Goal: Task Accomplishment & Management: Manage account settings

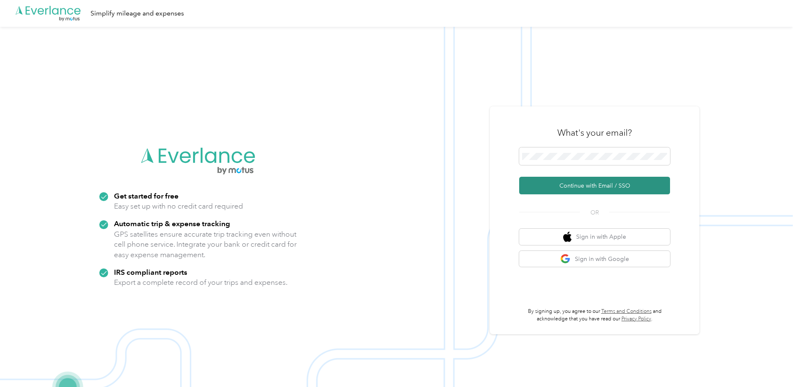
click at [565, 189] on button "Continue with Email / SSO" at bounding box center [594, 186] width 151 height 18
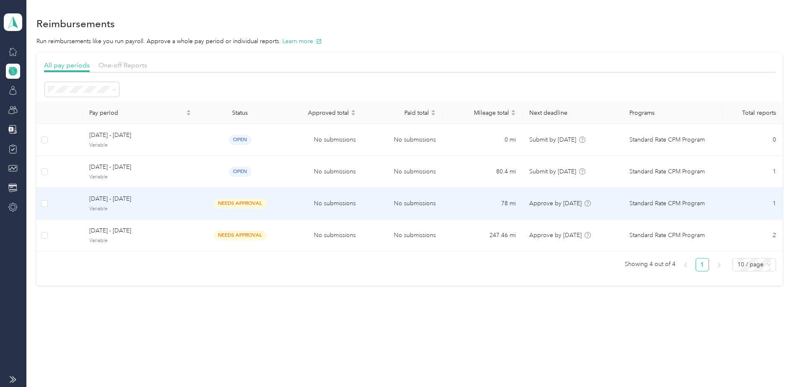
click at [411, 210] on td "No submissions" at bounding box center [402, 204] width 80 height 32
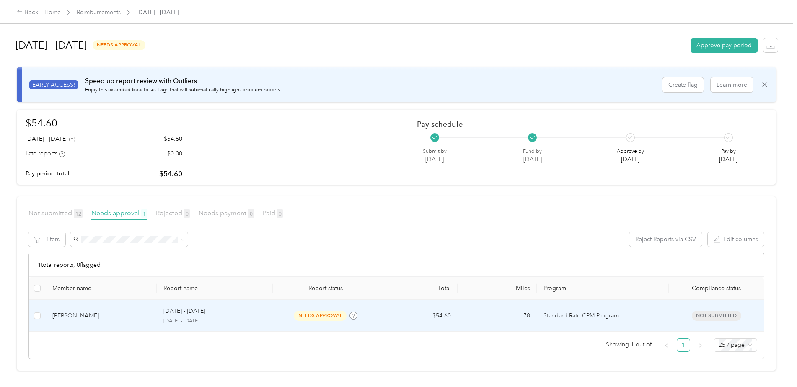
click at [204, 317] on div "[DATE] - [DATE] [DATE] - [DATE]" at bounding box center [214, 316] width 103 height 18
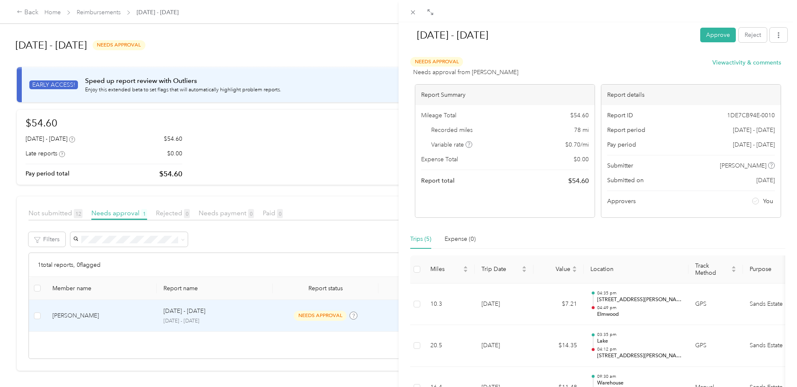
click at [704, 36] on button "Approve" at bounding box center [718, 35] width 36 height 15
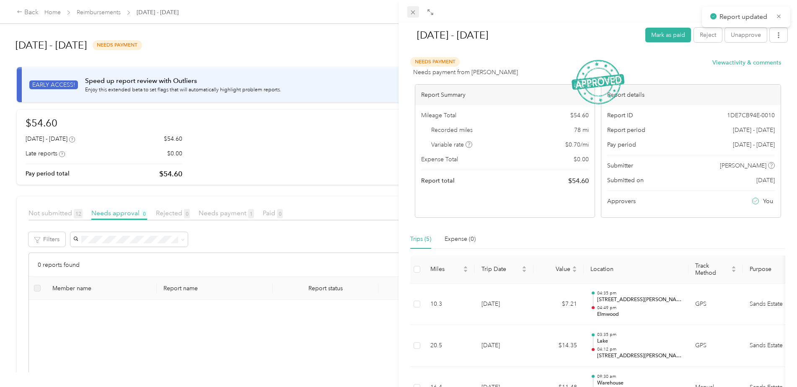
click at [410, 12] on icon at bounding box center [412, 12] width 7 height 7
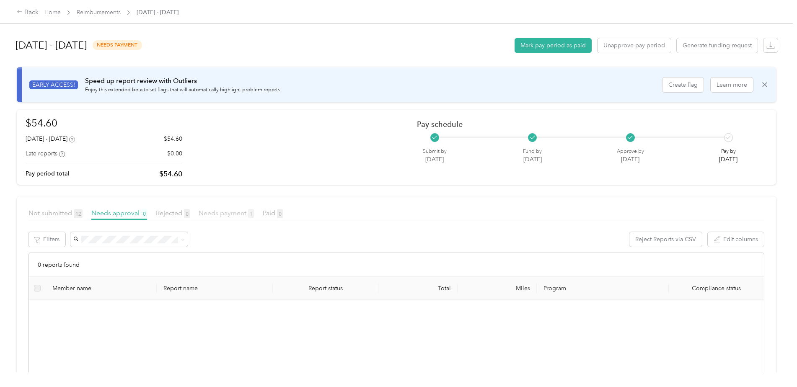
click at [233, 213] on span "Needs payment 1" at bounding box center [226, 213] width 55 height 8
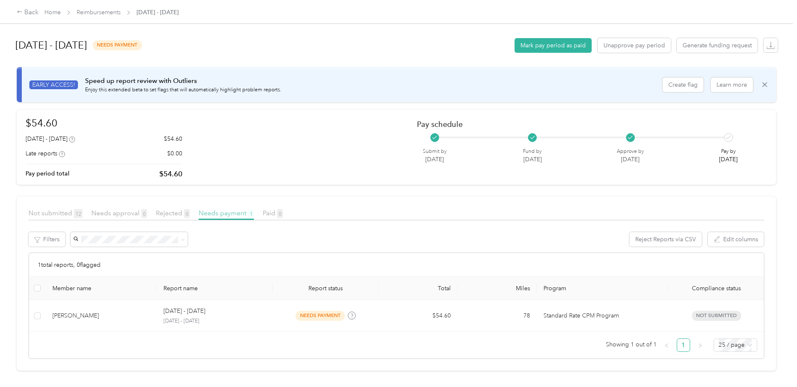
scroll to position [5, 0]
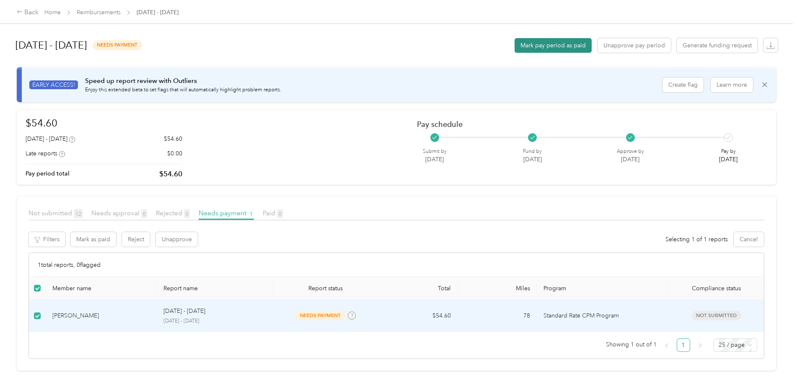
click at [552, 41] on button "Mark pay period as paid" at bounding box center [553, 45] width 77 height 15
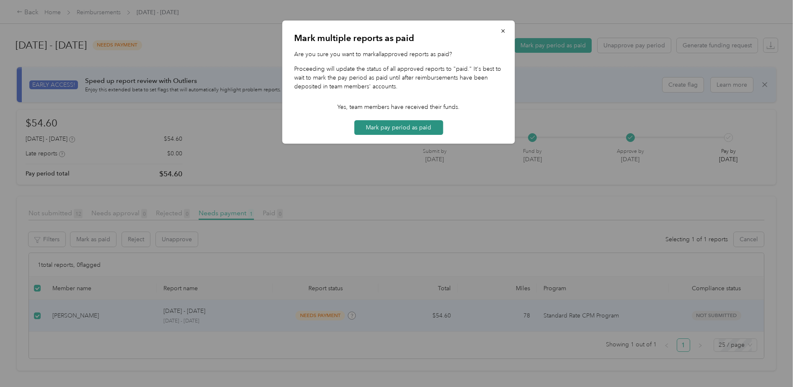
click at [385, 128] on button "Mark pay period as paid" at bounding box center [398, 127] width 89 height 15
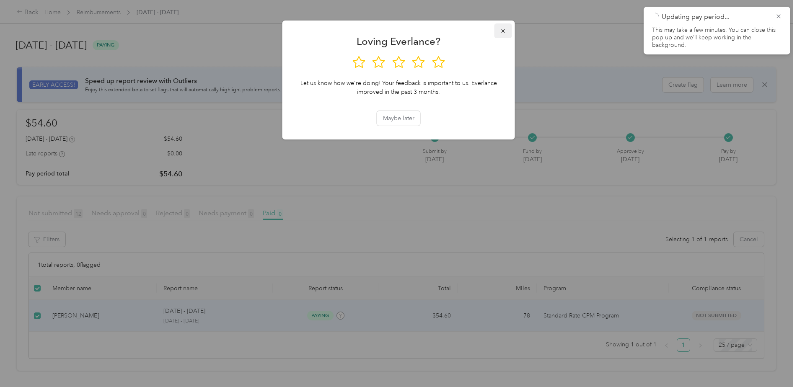
click at [501, 28] on span "button" at bounding box center [503, 30] width 6 height 7
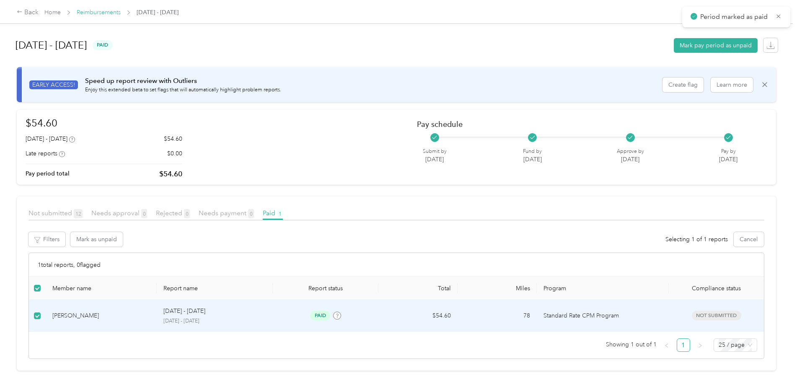
click at [109, 10] on link "Reimbursements" at bounding box center [99, 12] width 44 height 7
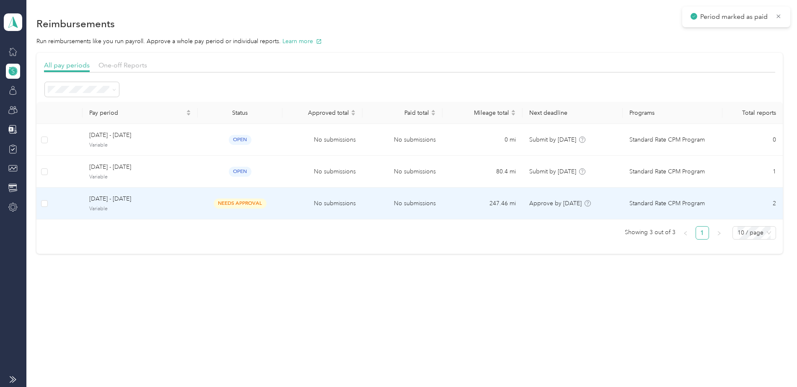
click at [218, 203] on span "needs approval" at bounding box center [240, 204] width 53 height 10
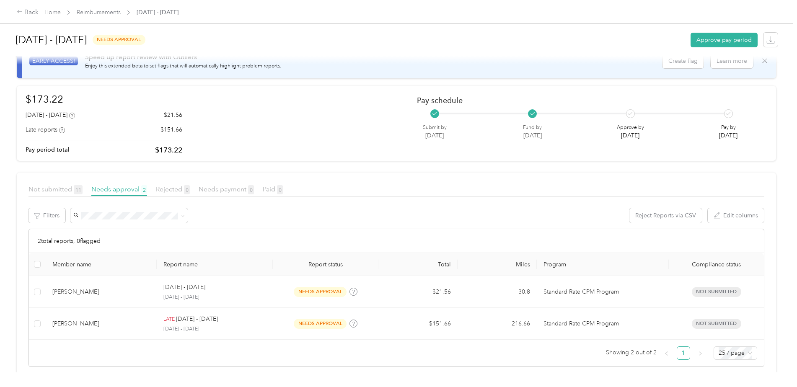
scroll to position [36, 0]
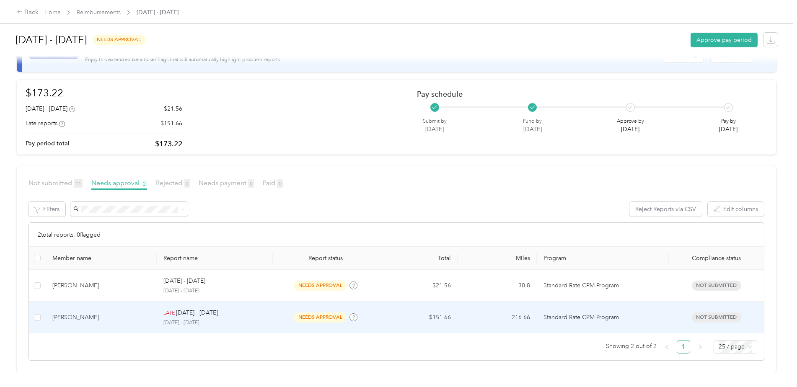
click at [132, 313] on div "[PERSON_NAME]" at bounding box center [101, 317] width 98 height 9
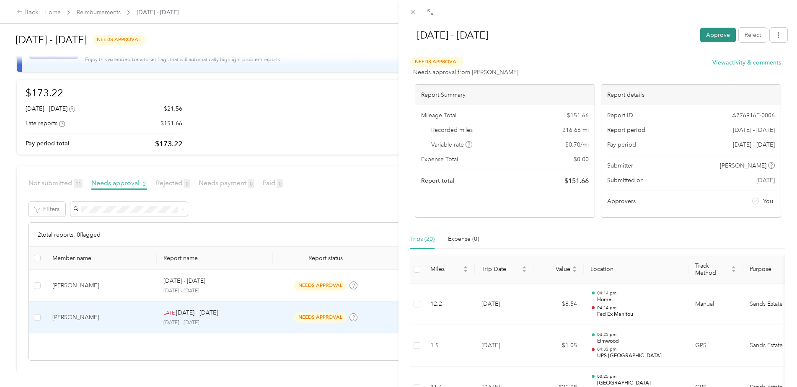
click at [717, 31] on button "Approve" at bounding box center [718, 35] width 36 height 15
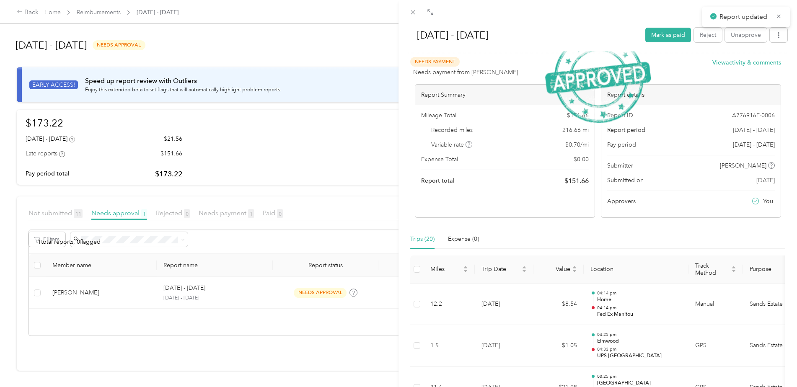
scroll to position [5, 0]
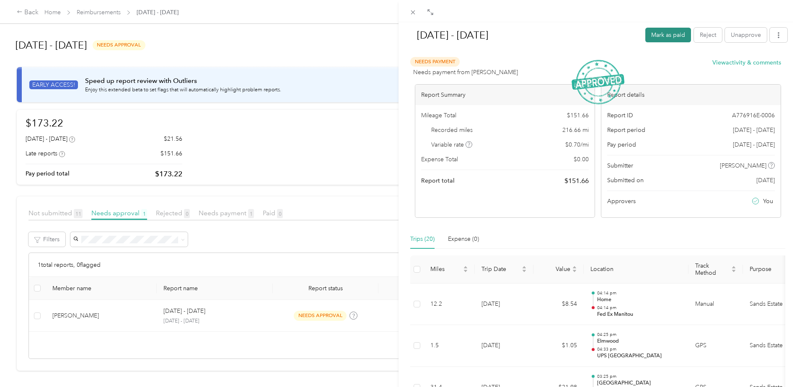
click at [657, 38] on button "Mark as paid" at bounding box center [668, 35] width 46 height 15
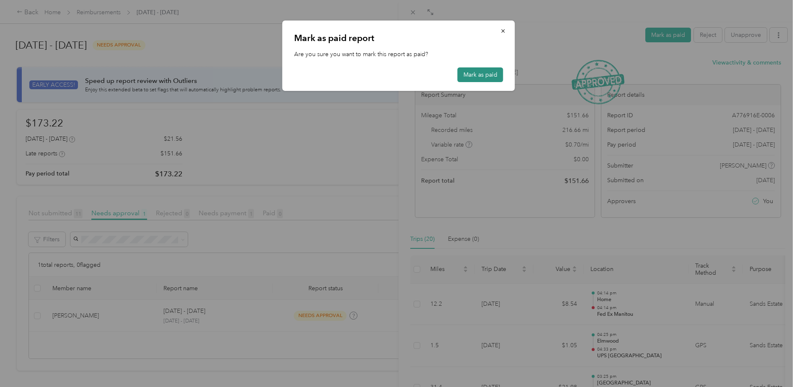
click at [489, 72] on button "Mark as paid" at bounding box center [481, 74] width 46 height 15
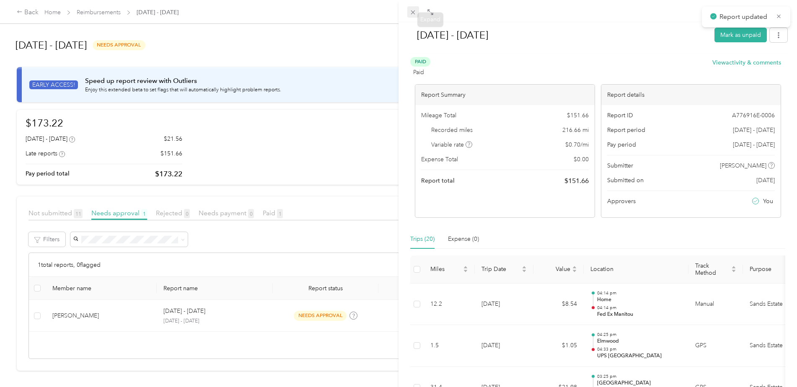
click at [413, 10] on icon at bounding box center [412, 12] width 7 height 7
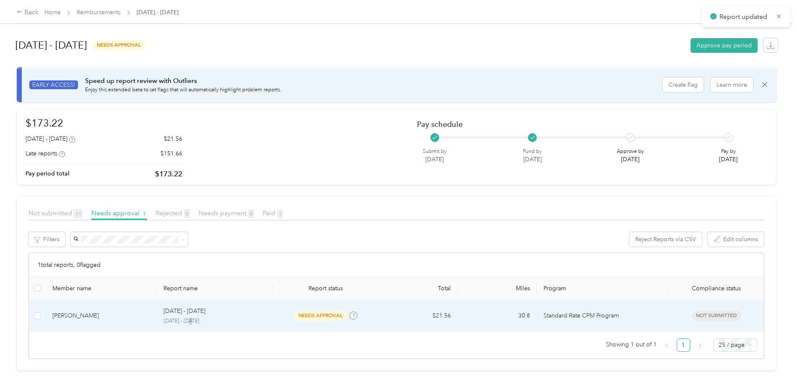
click at [194, 318] on p "[DATE] - [DATE]" at bounding box center [214, 322] width 103 height 8
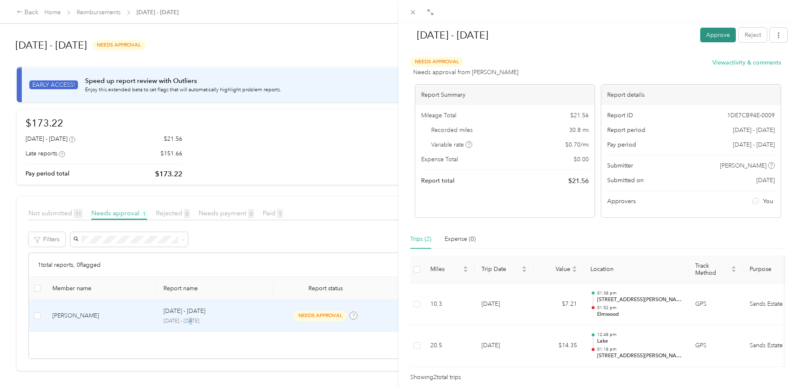
click at [711, 31] on button "Approve" at bounding box center [718, 35] width 36 height 15
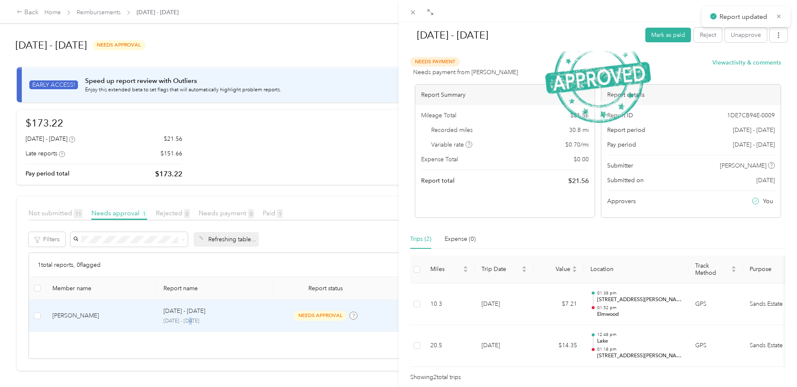
scroll to position [36, 0]
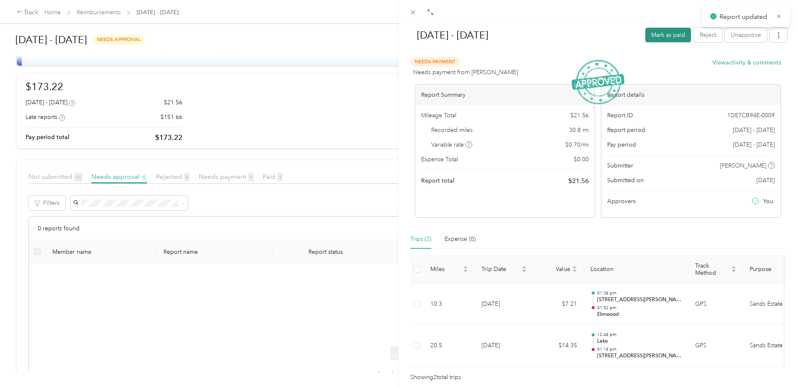
click at [657, 32] on button "Mark as paid" at bounding box center [668, 35] width 46 height 15
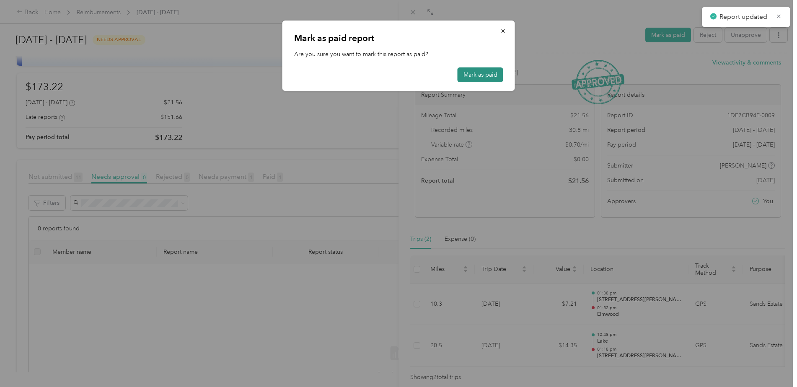
click at [481, 77] on button "Mark as paid" at bounding box center [481, 74] width 46 height 15
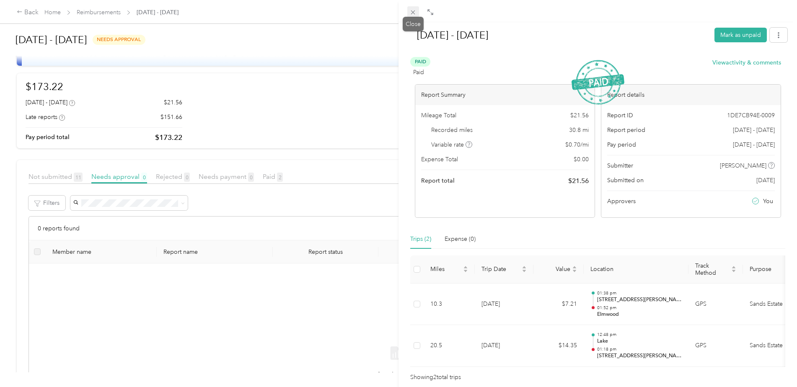
click at [413, 11] on icon at bounding box center [412, 12] width 7 height 7
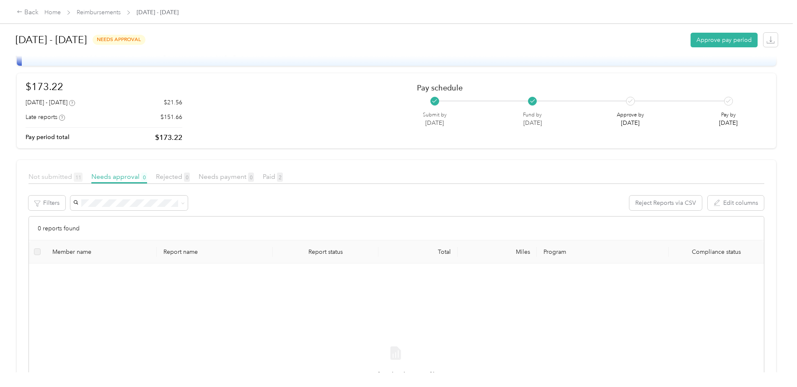
click at [68, 174] on span "Not submitted 11" at bounding box center [55, 177] width 54 height 8
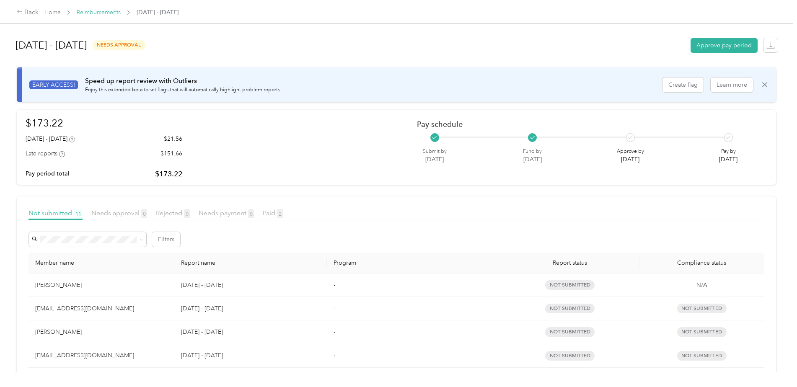
click at [96, 12] on link "Reimbursements" at bounding box center [99, 12] width 44 height 7
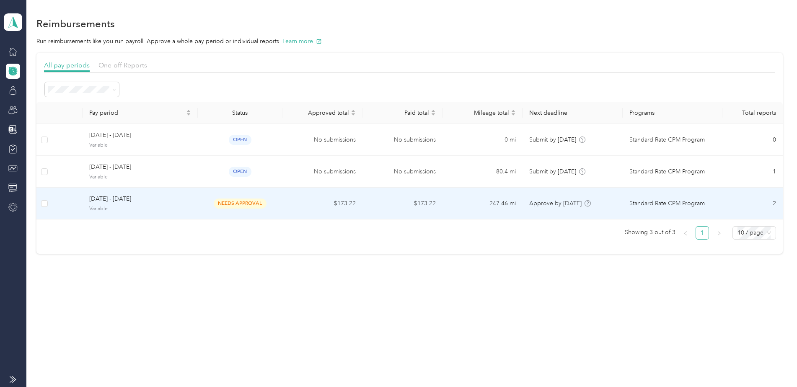
click at [276, 202] on div "needs approval" at bounding box center [240, 204] width 72 height 10
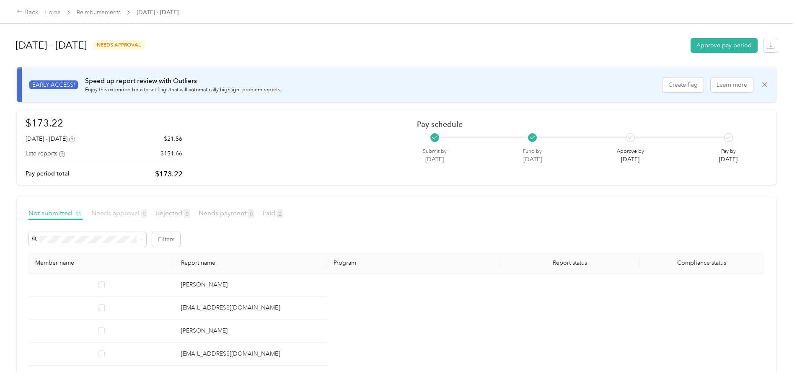
click at [116, 213] on span "Needs approval 0" at bounding box center [119, 213] width 56 height 8
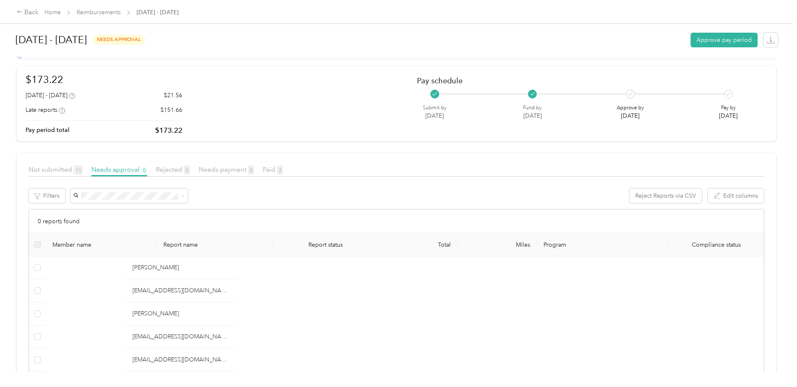
scroll to position [42, 0]
click at [172, 169] on span "Rejected 0" at bounding box center [173, 171] width 34 height 8
click at [228, 170] on span "Needs payment 0" at bounding box center [226, 171] width 55 height 8
click at [267, 171] on span "Paid 2" at bounding box center [273, 171] width 20 height 8
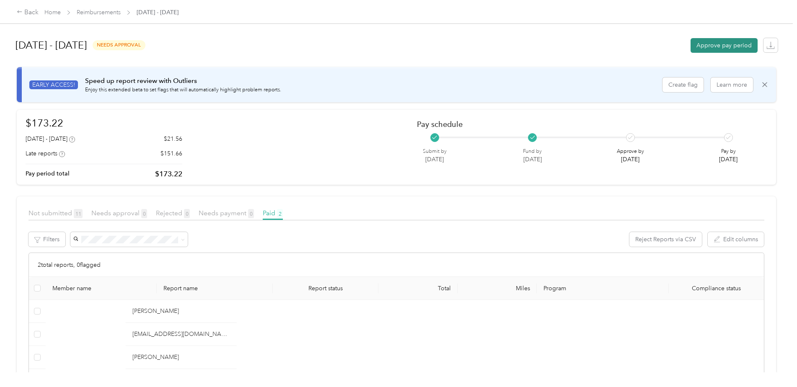
click at [712, 47] on button "Approve pay period" at bounding box center [724, 45] width 67 height 15
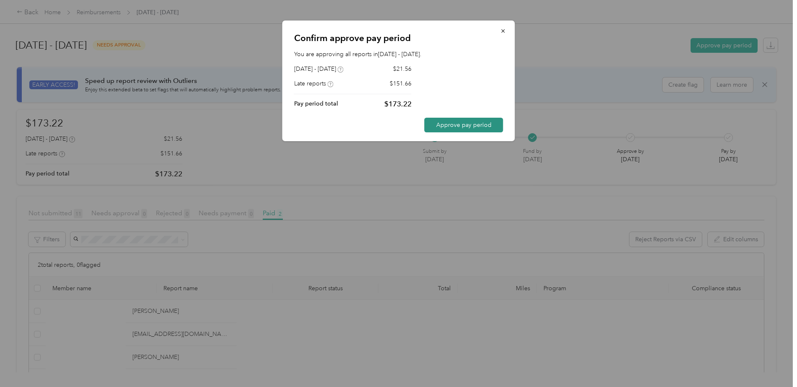
click at [464, 122] on button "Approve pay period" at bounding box center [463, 125] width 79 height 15
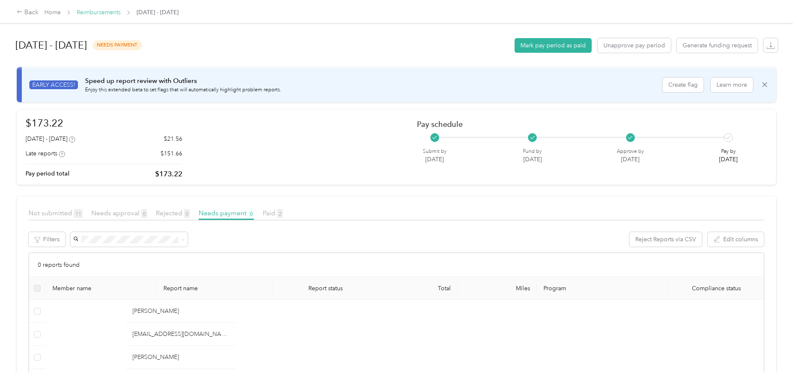
click at [97, 11] on link "Reimbursements" at bounding box center [99, 12] width 44 height 7
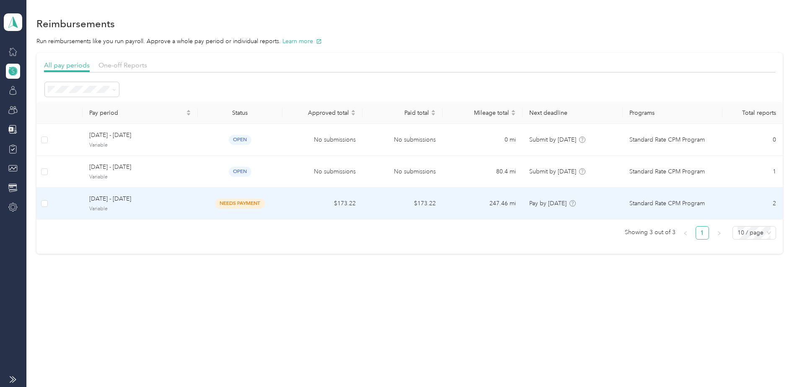
click at [140, 201] on span "[DATE] - [DATE]" at bounding box center [139, 198] width 101 height 9
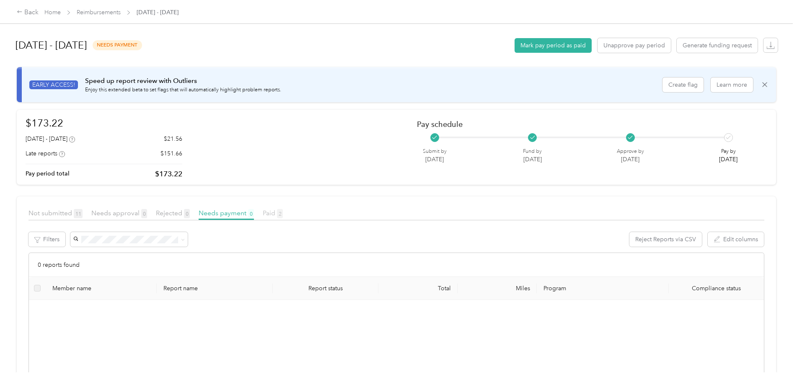
click at [273, 209] on article "Not submitted 11 Needs approval 0 Rejected 0 Needs payment 0 Paid 2 Filters Rej…" at bounding box center [396, 361] width 759 height 329
click at [273, 209] on span "Paid 2" at bounding box center [273, 213] width 20 height 8
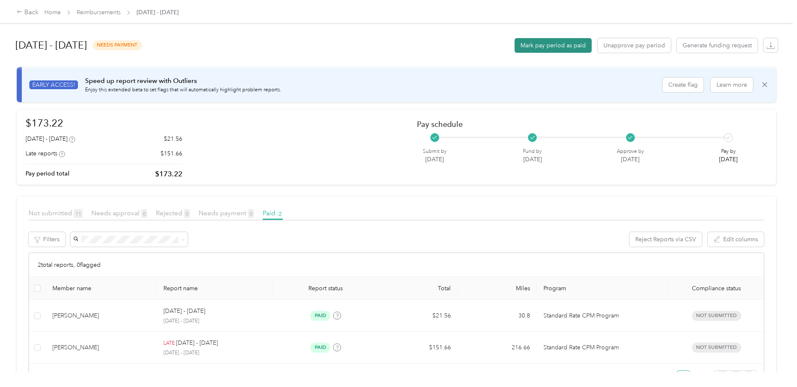
click at [537, 45] on button "Mark pay period as paid" at bounding box center [553, 45] width 77 height 15
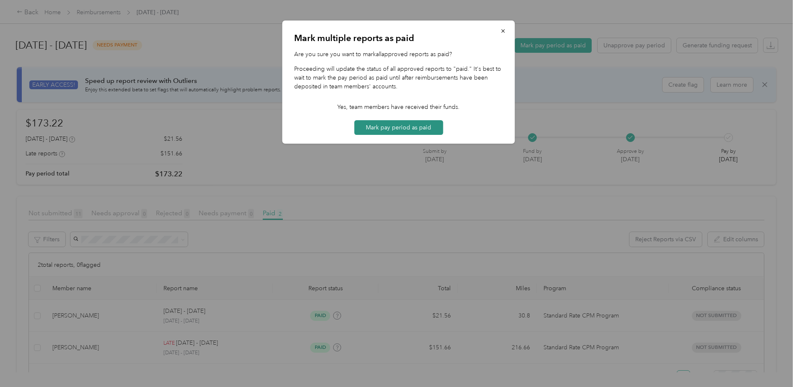
click at [410, 124] on button "Mark pay period as paid" at bounding box center [398, 127] width 89 height 15
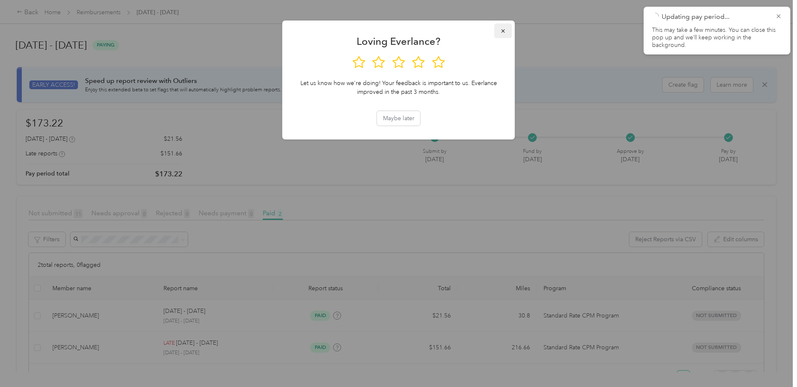
click at [500, 31] on icon "button" at bounding box center [503, 31] width 6 height 6
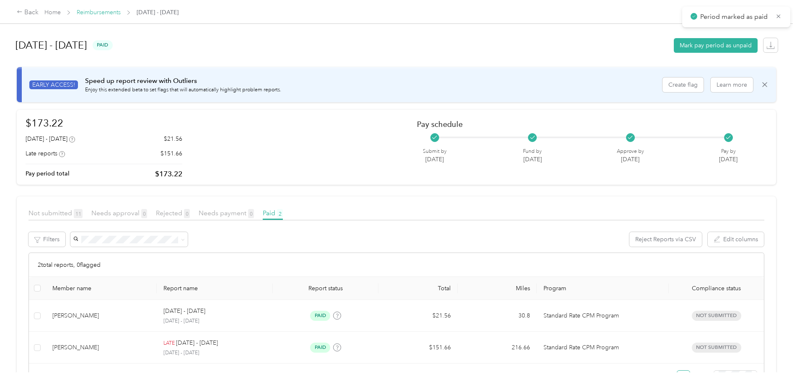
click at [105, 10] on link "Reimbursements" at bounding box center [99, 12] width 44 height 7
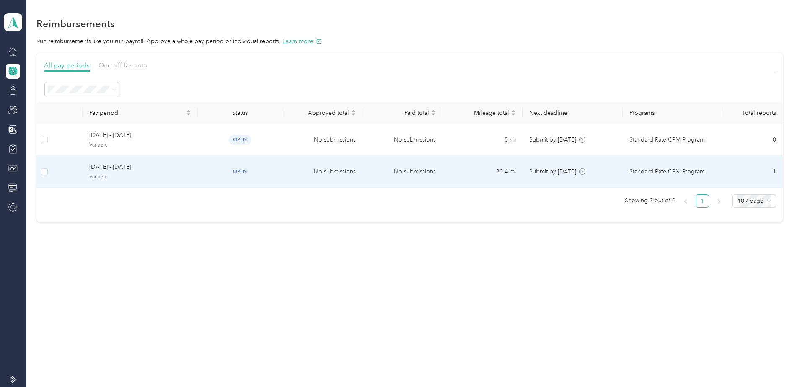
click at [173, 167] on span "[DATE] - [DATE]" at bounding box center [139, 167] width 101 height 9
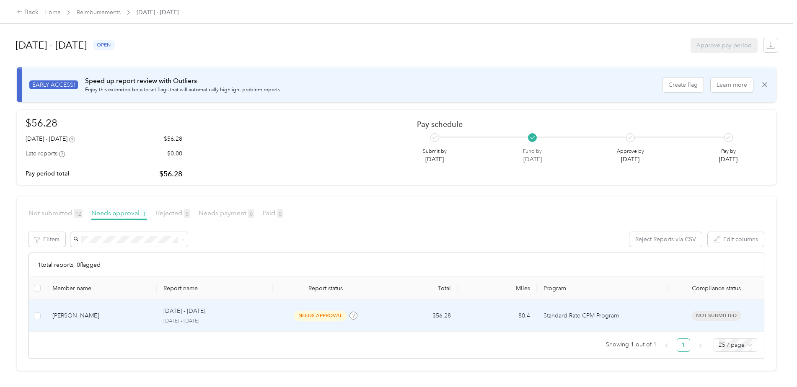
scroll to position [5, 0]
click at [178, 307] on p "[DATE] - [DATE]" at bounding box center [184, 311] width 42 height 9
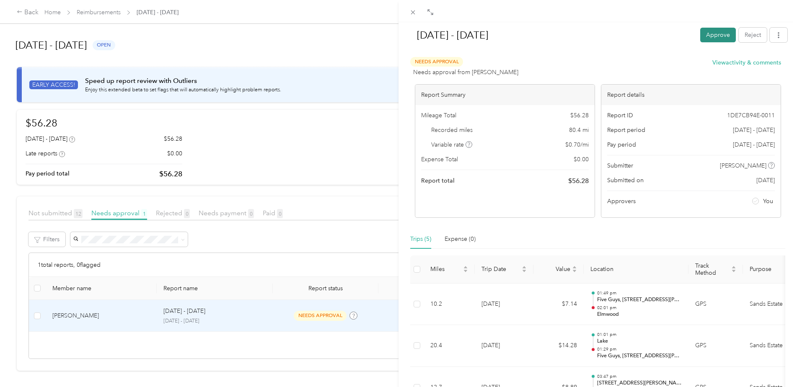
click at [711, 38] on button "Approve" at bounding box center [718, 35] width 36 height 15
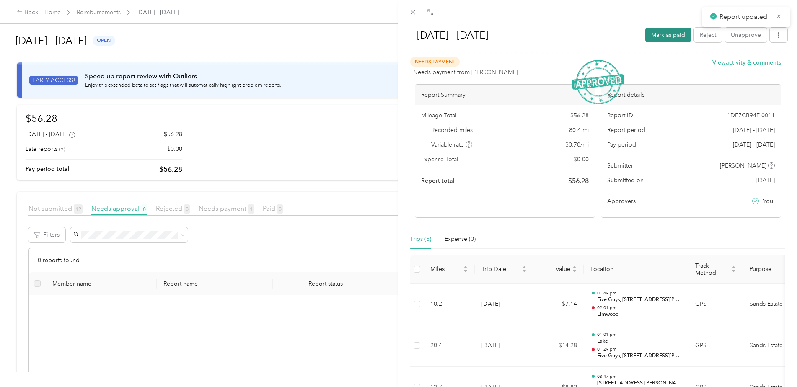
click at [660, 33] on button "Mark as paid" at bounding box center [668, 35] width 46 height 15
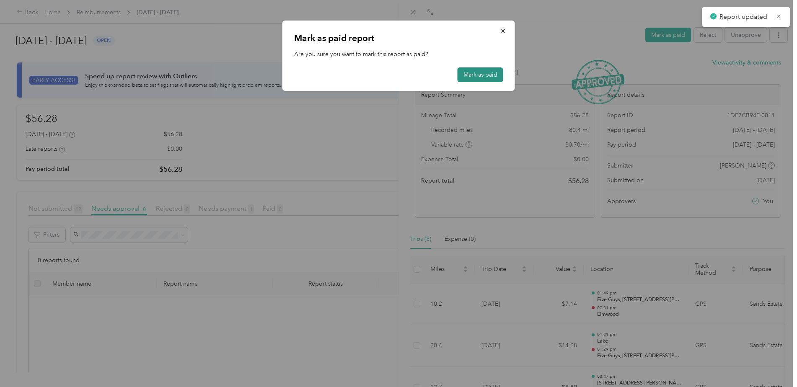
click at [465, 75] on button "Mark as paid" at bounding box center [481, 74] width 46 height 15
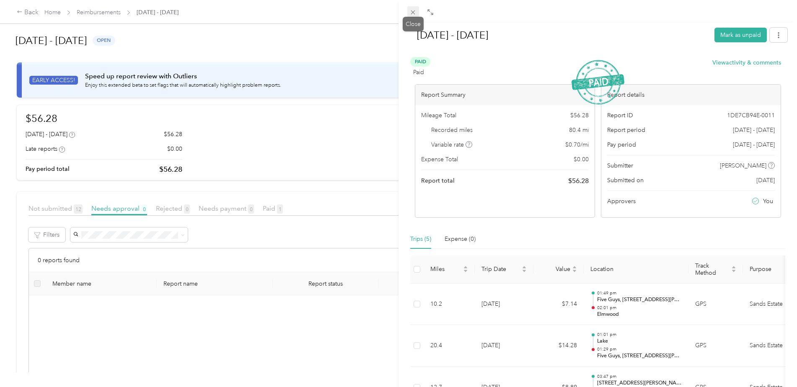
click at [414, 13] on icon at bounding box center [412, 12] width 7 height 7
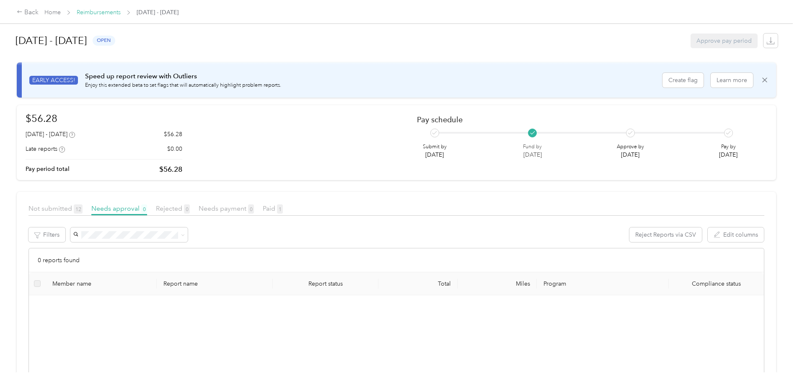
click at [99, 10] on link "Reimbursements" at bounding box center [99, 12] width 44 height 7
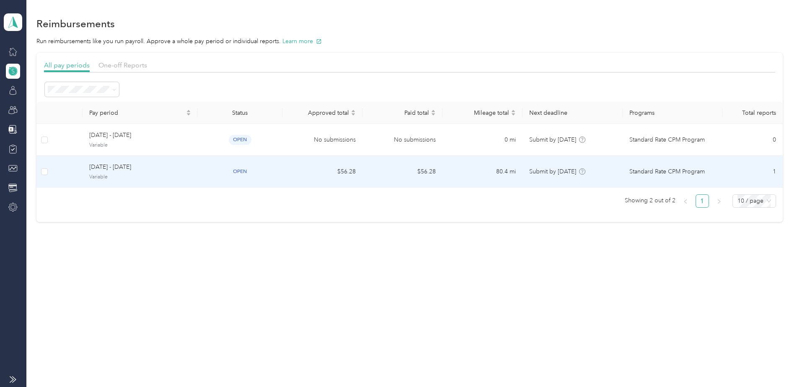
click at [188, 176] on span "Variable" at bounding box center [139, 177] width 101 height 8
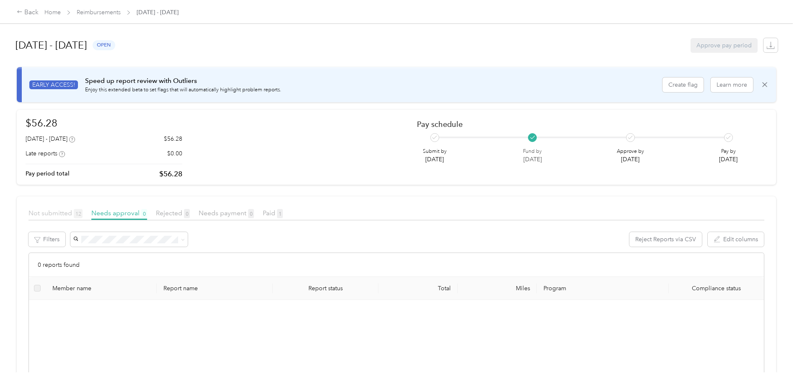
click at [44, 213] on span "Not submitted 12" at bounding box center [55, 213] width 54 height 8
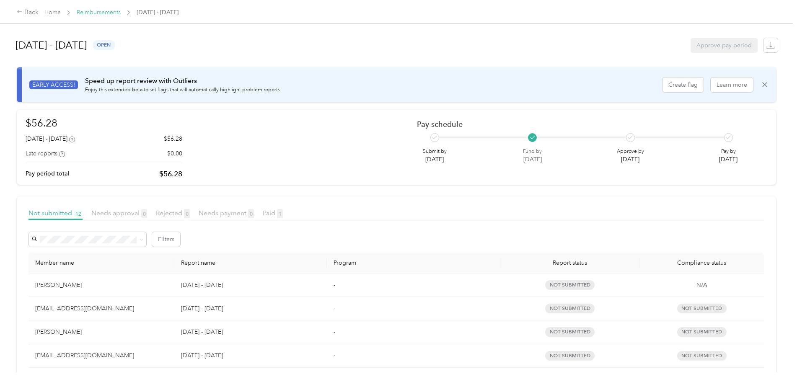
click at [89, 11] on link "Reimbursements" at bounding box center [99, 12] width 44 height 7
